Goal: Find contact information: Find contact information

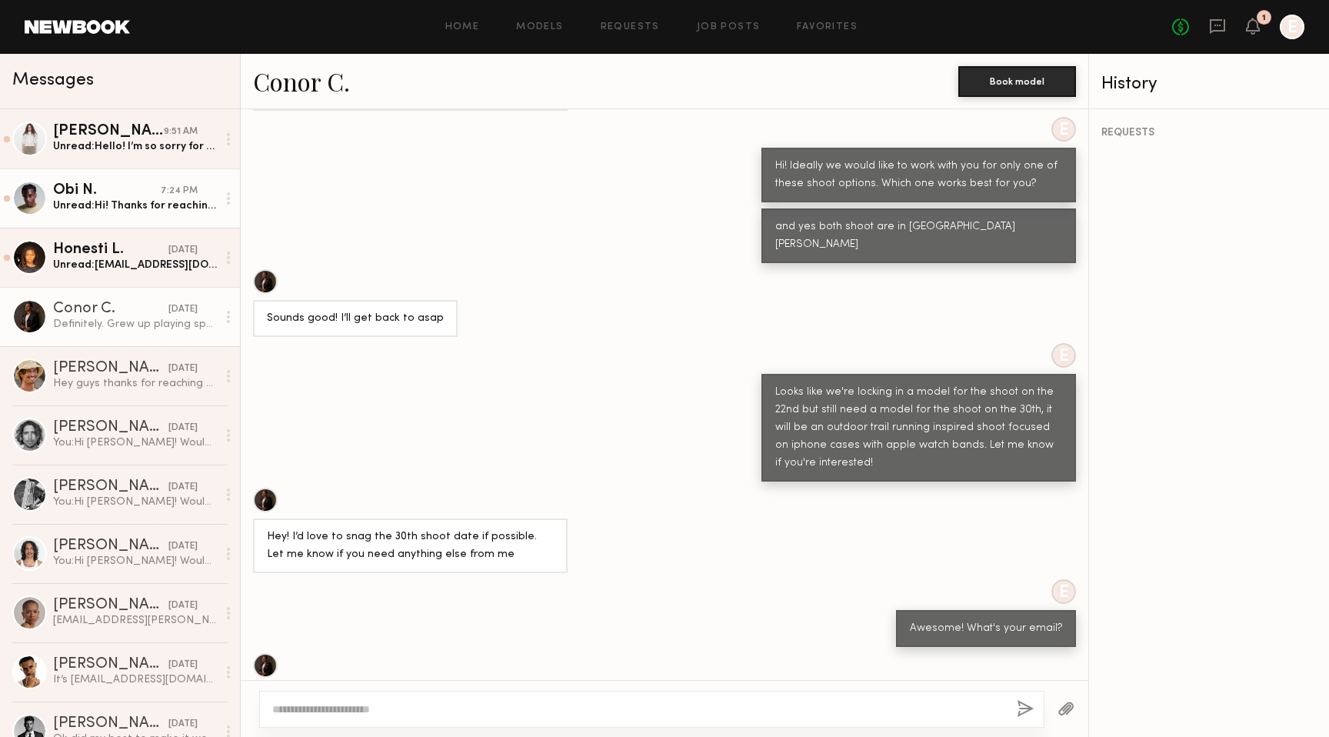
scroll to position [779, 0]
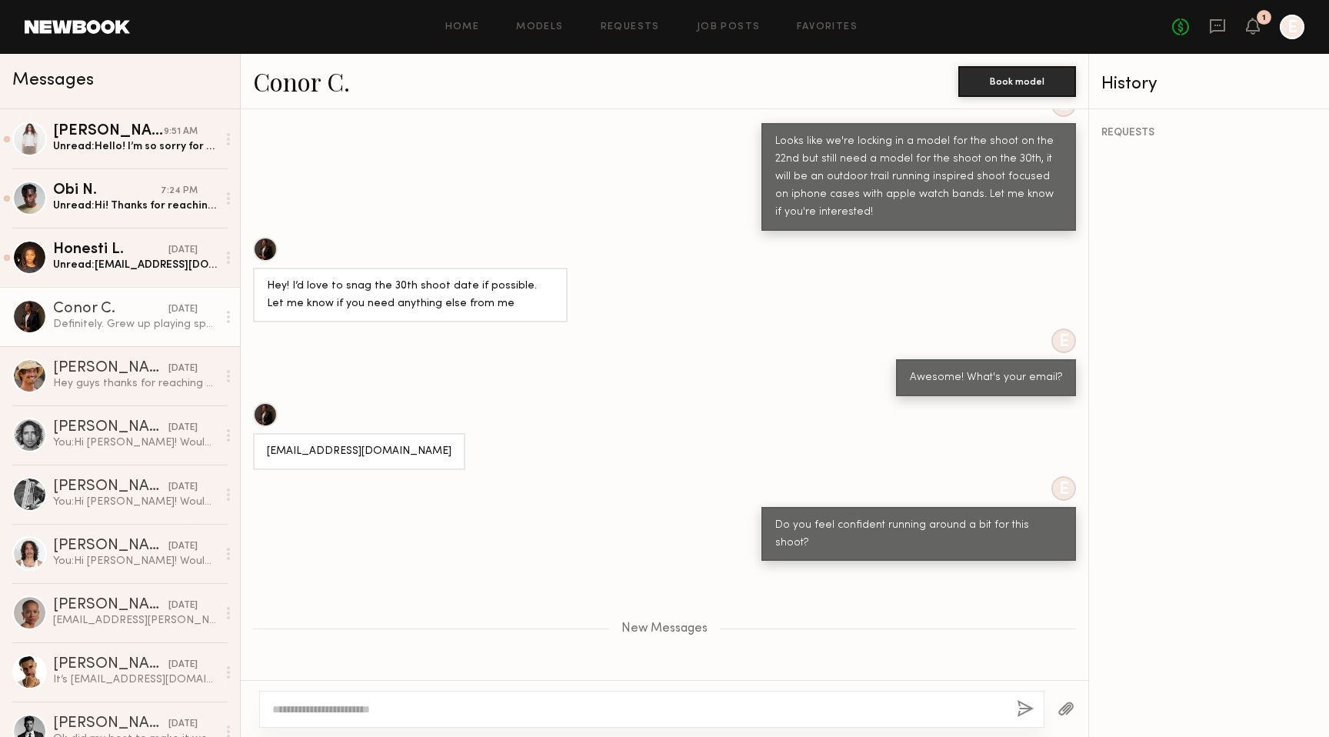
click at [125, 321] on div "Definitely. Grew up playing sports and still play. Won’t be an issue!" at bounding box center [135, 324] width 164 height 15
drag, startPoint x: 266, startPoint y: 398, endPoint x: 355, endPoint y: 398, distance: 89.2
click at [355, 443] on div "[EMAIL_ADDRESS][DOMAIN_NAME]" at bounding box center [359, 452] width 185 height 18
copy div "[EMAIL_ADDRESS][DOMAIN_NAME]"
click at [95, 265] on div "Unread: [EMAIL_ADDRESS][DOMAIN_NAME]" at bounding box center [135, 265] width 164 height 15
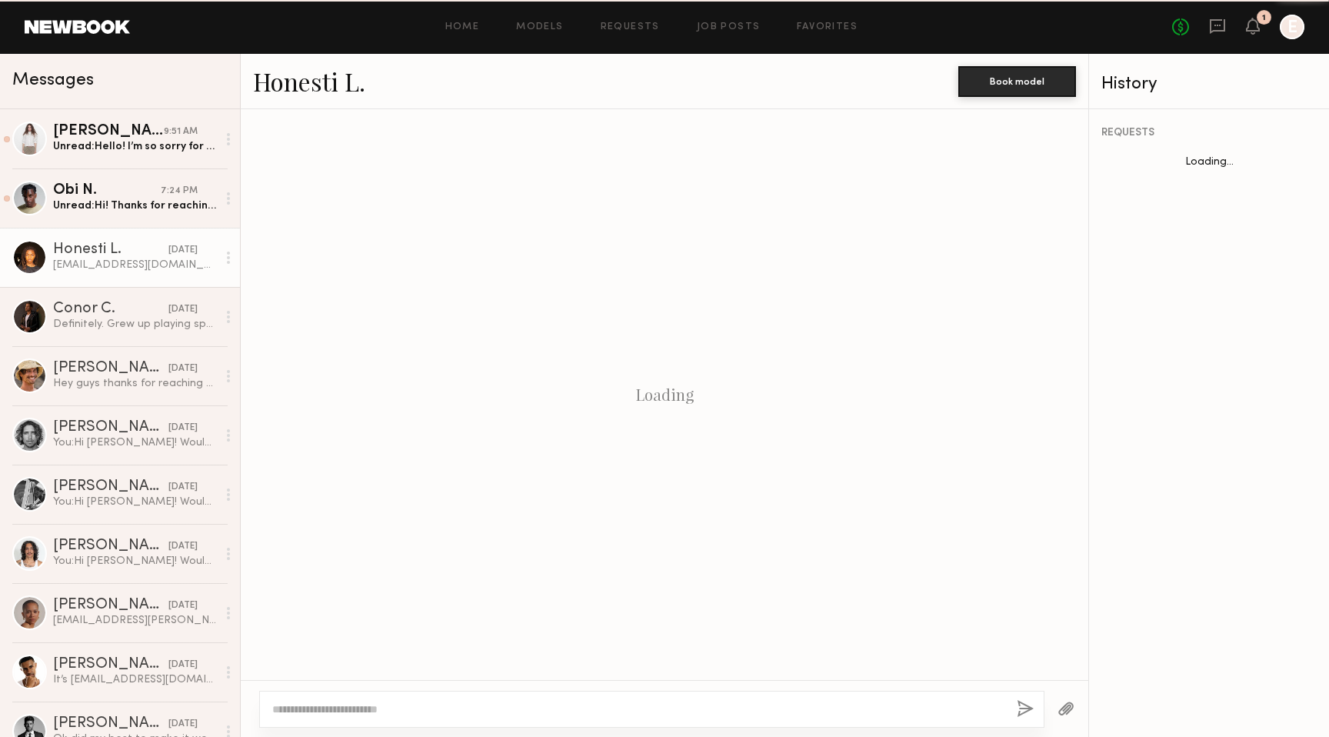
scroll to position [337, 0]
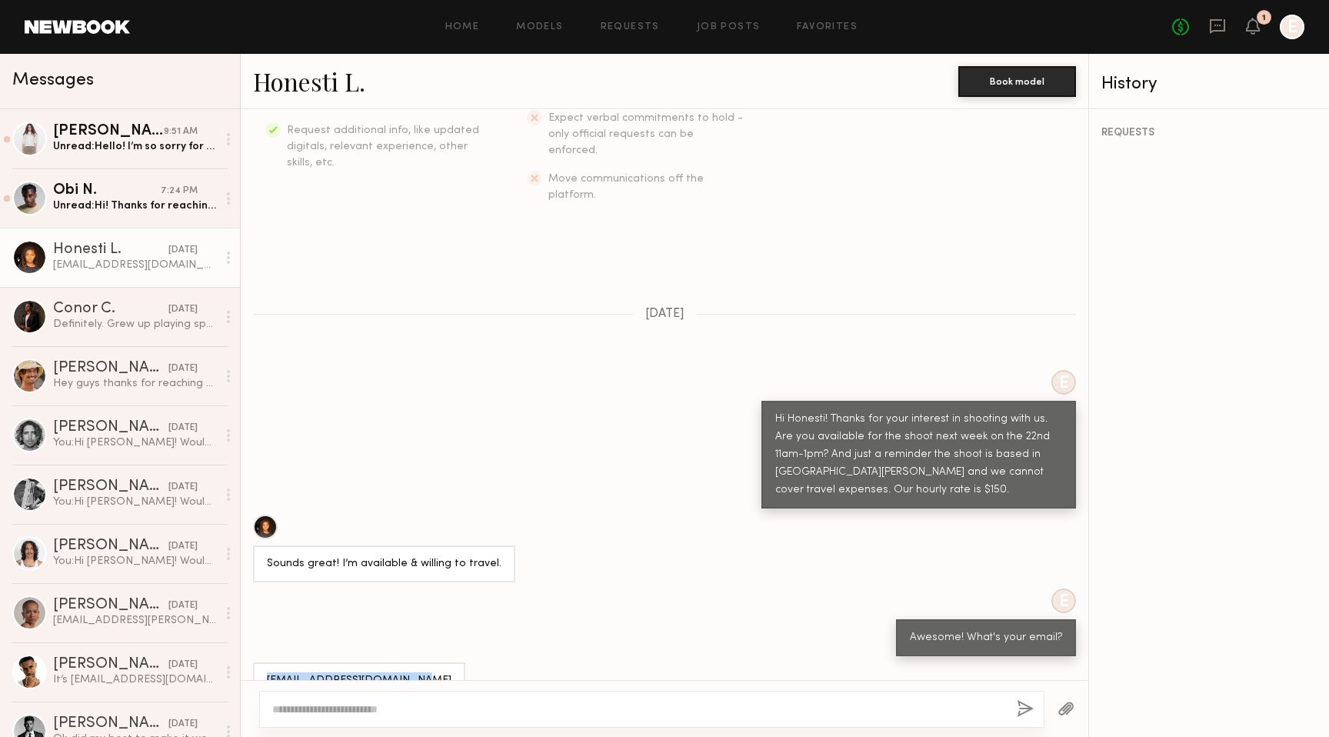
drag, startPoint x: 267, startPoint y: 648, endPoint x: 418, endPoint y: 648, distance: 151.5
click at [418, 662] on div "[EMAIL_ADDRESS][DOMAIN_NAME]" at bounding box center [359, 680] width 212 height 37
copy div "[EMAIL_ADDRESS][DOMAIN_NAME]"
